Goal: Transaction & Acquisition: Purchase product/service

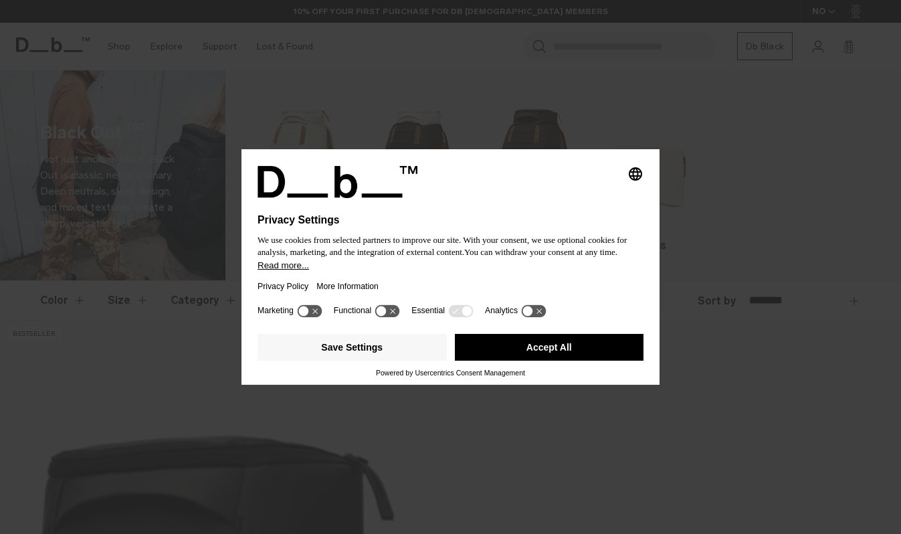
click at [332, 350] on button "Save Settings" at bounding box center [352, 347] width 189 height 27
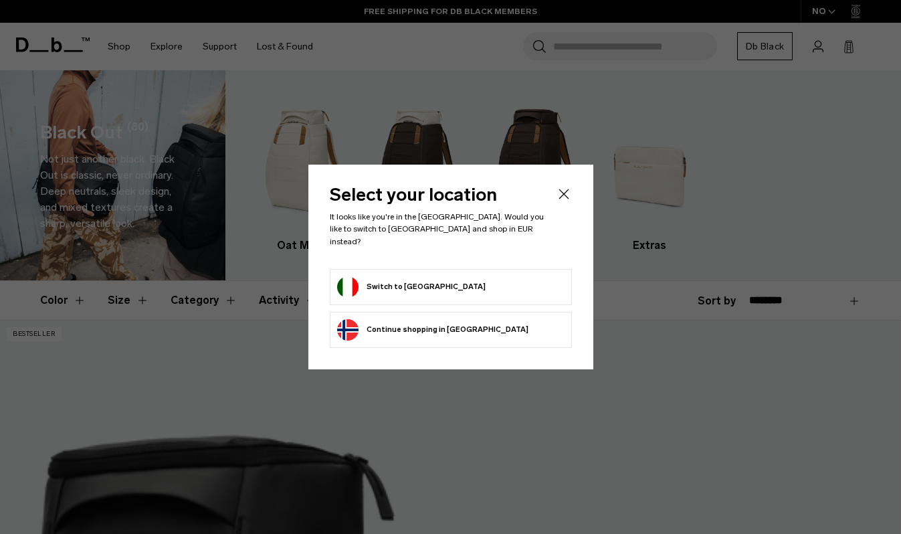
click at [376, 278] on button "Switch to Italy" at bounding box center [411, 286] width 149 height 21
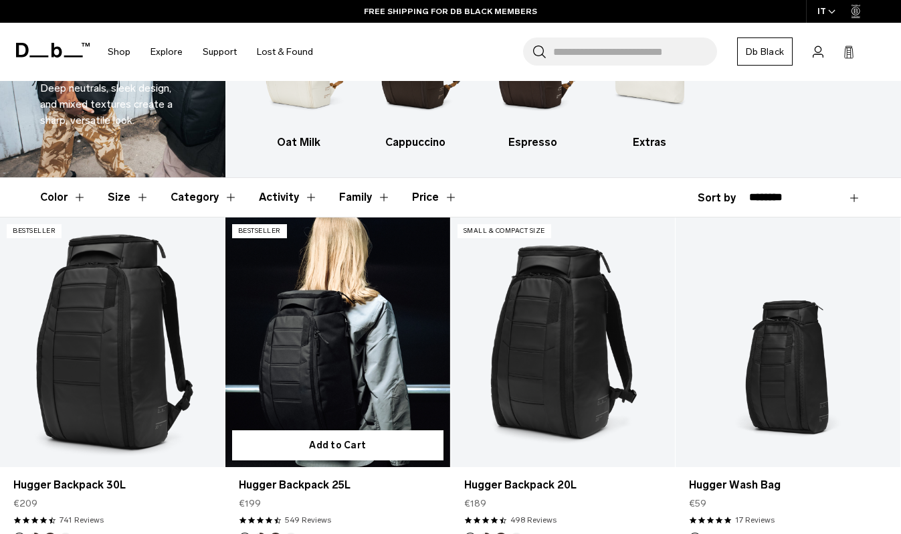
scroll to position [118, 0]
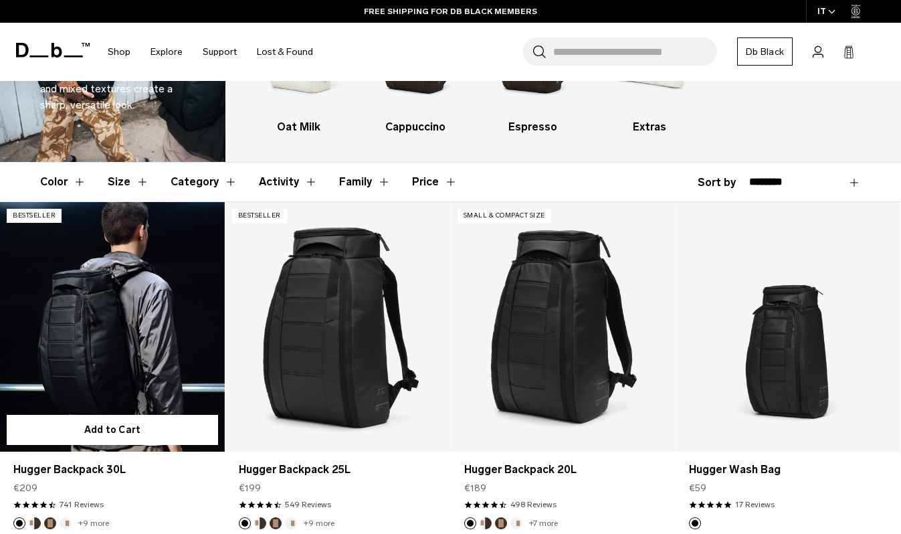
click at [116, 315] on link "Hugger Backpack 30L" at bounding box center [112, 327] width 225 height 250
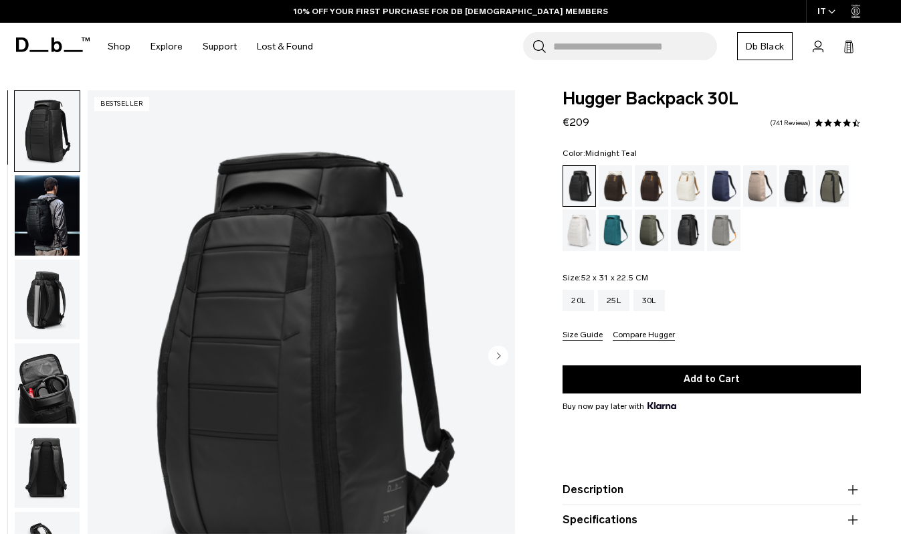
click at [610, 224] on div "Midnight Teal" at bounding box center [616, 229] width 34 height 41
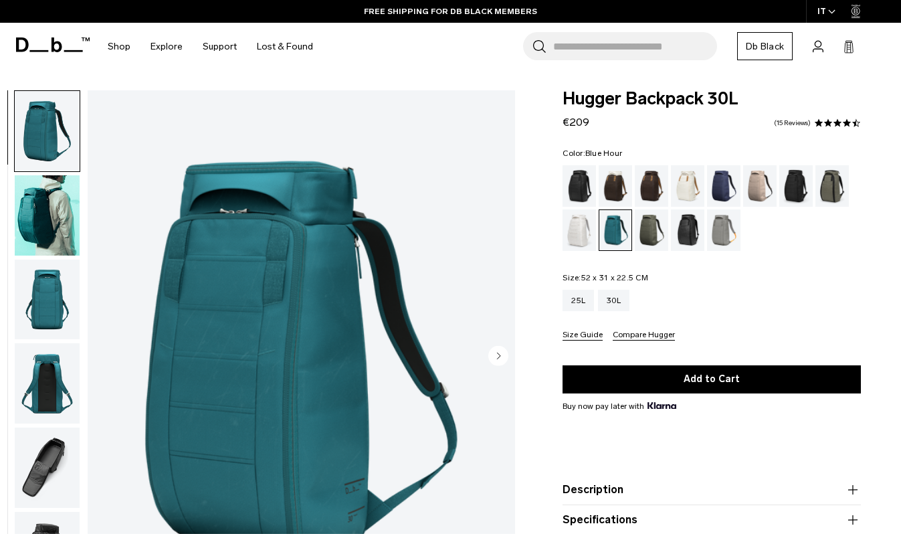
click at [728, 186] on div "Blue Hour" at bounding box center [724, 185] width 34 height 41
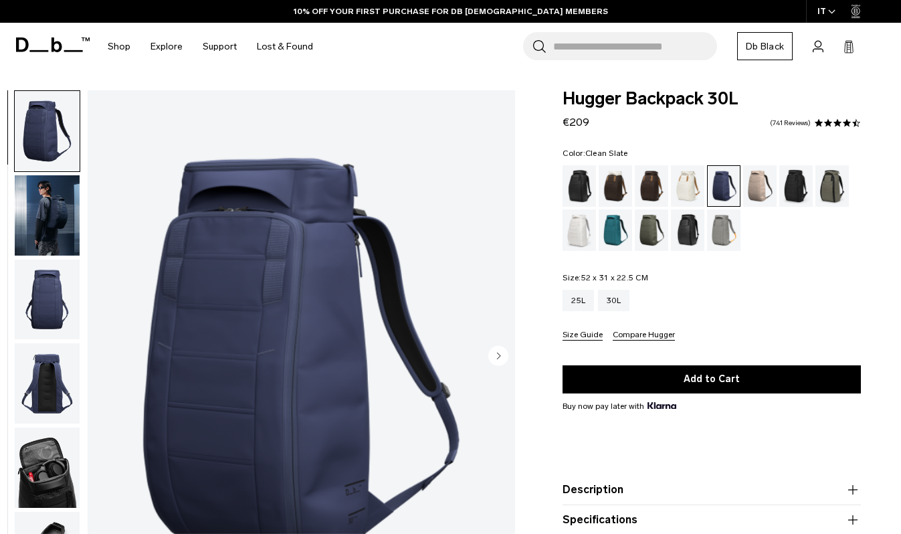
click at [586, 228] on div "Clean Slate" at bounding box center [580, 229] width 34 height 41
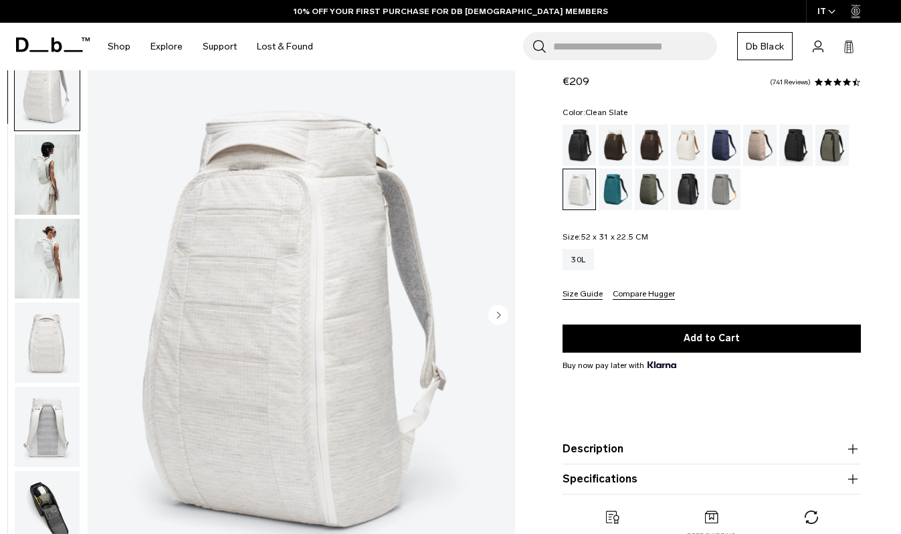
scroll to position [43, 0]
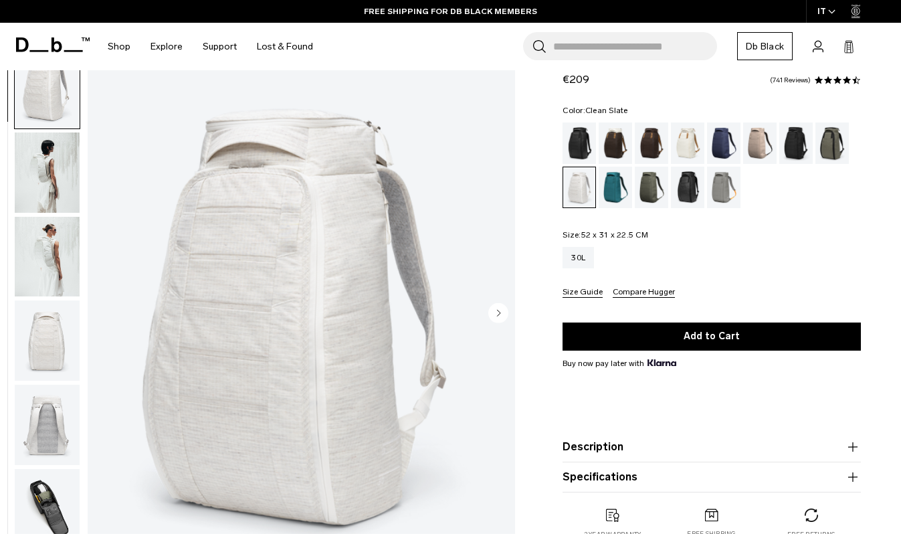
click at [45, 193] on img "button" at bounding box center [47, 173] width 65 height 80
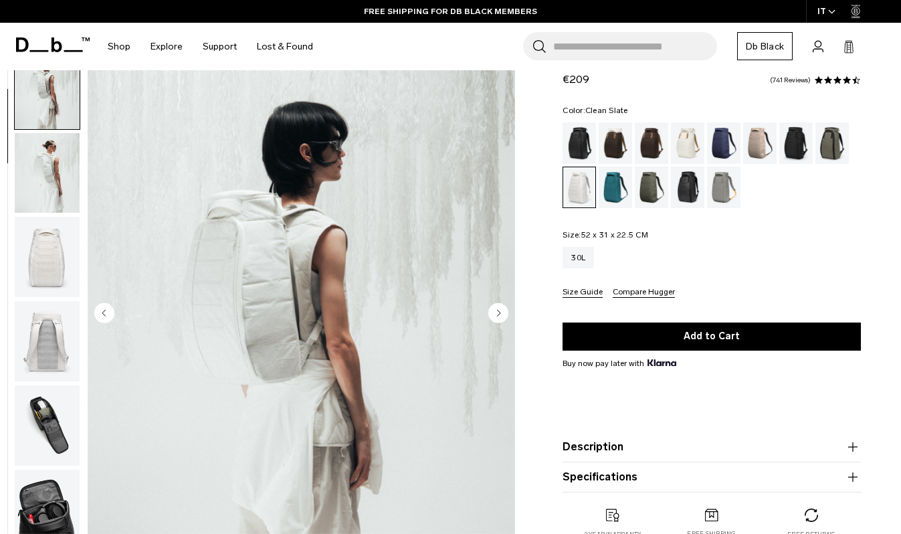
scroll to position [84, 0]
click at [501, 305] on circle "Next slide" at bounding box center [499, 313] width 20 height 20
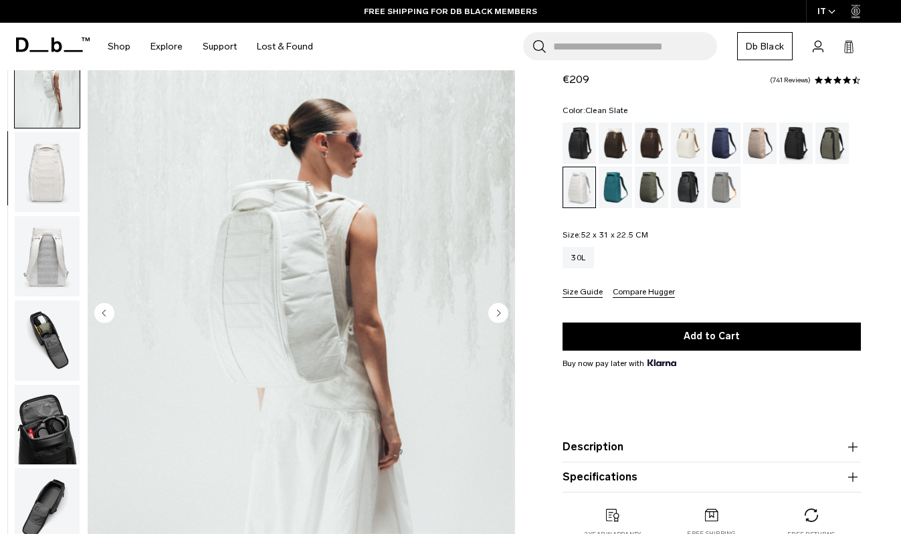
click at [501, 305] on circle "Next slide" at bounding box center [499, 313] width 20 height 20
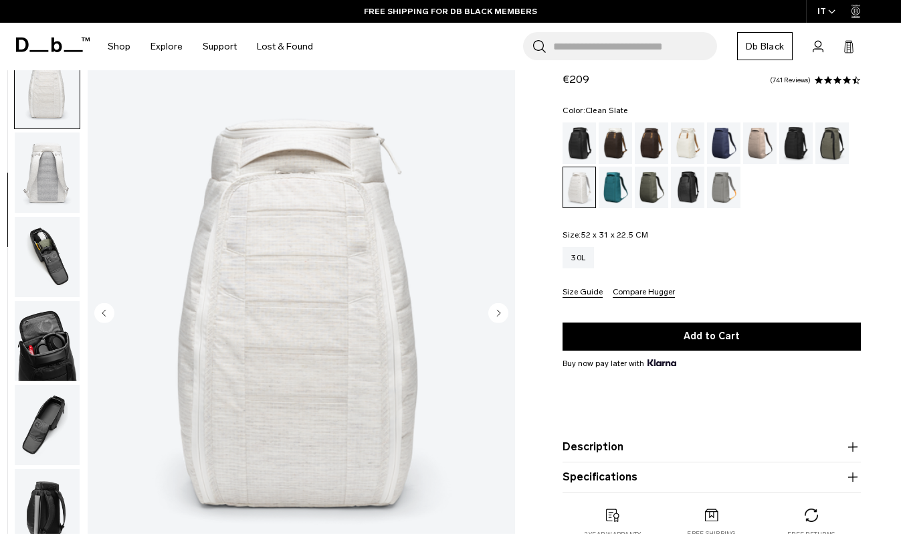
click at [501, 305] on circle "Next slide" at bounding box center [499, 313] width 20 height 20
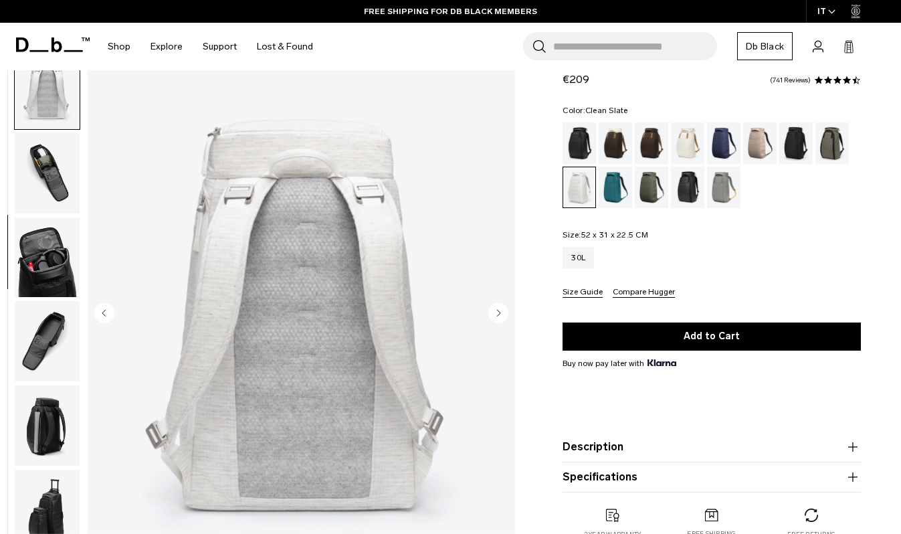
scroll to position [337, 0]
click at [717, 187] on div "Sand Grey" at bounding box center [724, 187] width 34 height 41
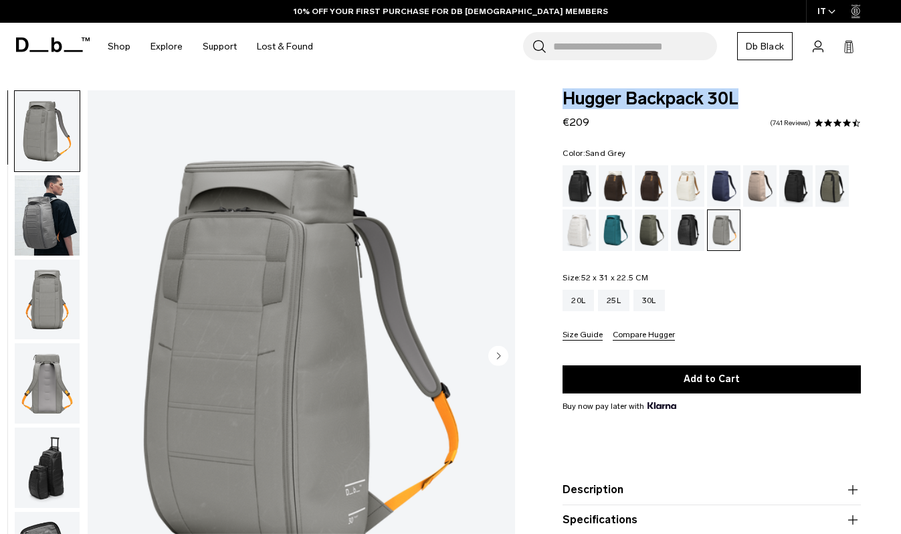
drag, startPoint x: 566, startPoint y: 100, endPoint x: 741, endPoint y: 99, distance: 174.7
click at [742, 99] on span "Hugger Backpack 30L" at bounding box center [712, 98] width 298 height 17
copy span "Hugger Backpack 30L"
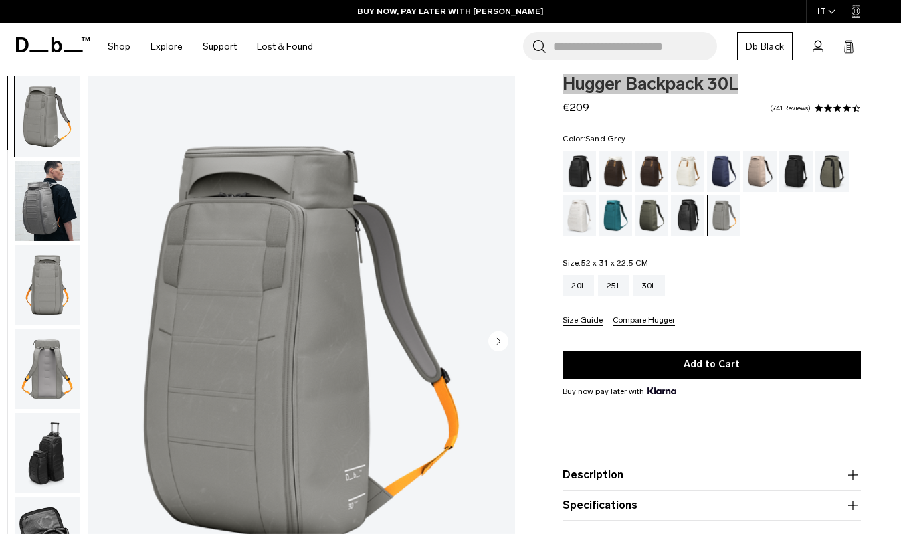
scroll to position [17, 0]
